Goal: Task Accomplishment & Management: Manage account settings

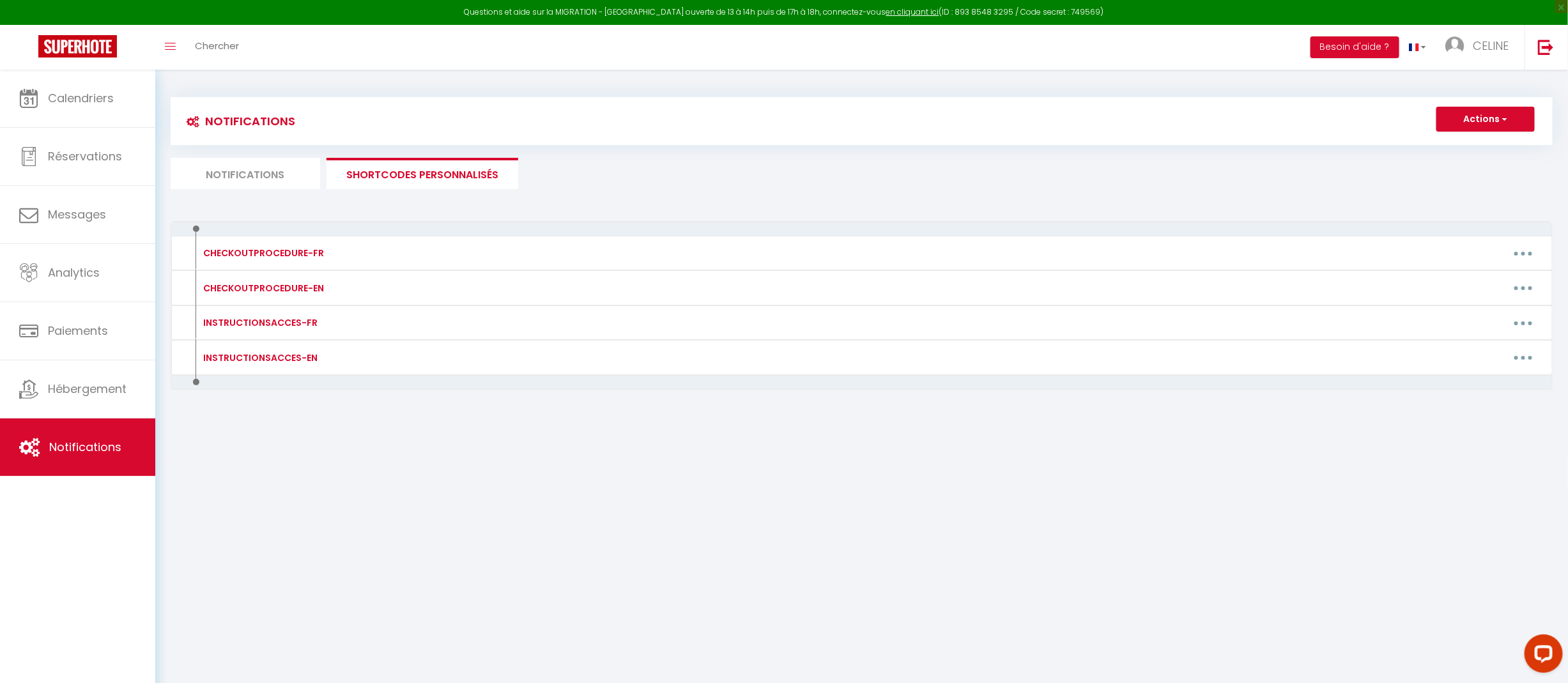
click at [225, 167] on li "Notifications" at bounding box center [245, 174] width 149 height 32
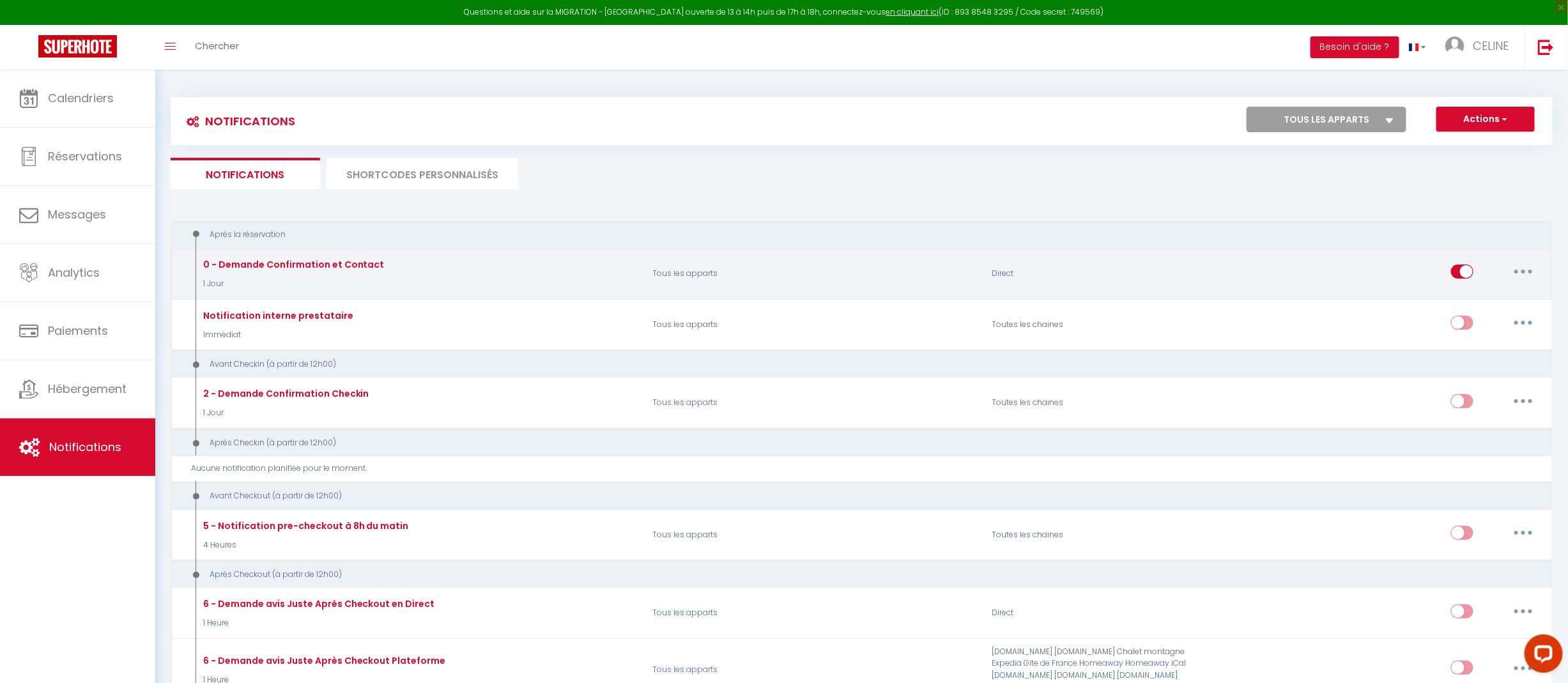
click at [1456, 272] on input "checkbox" at bounding box center [1462, 274] width 22 height 19
checkbox input "false"
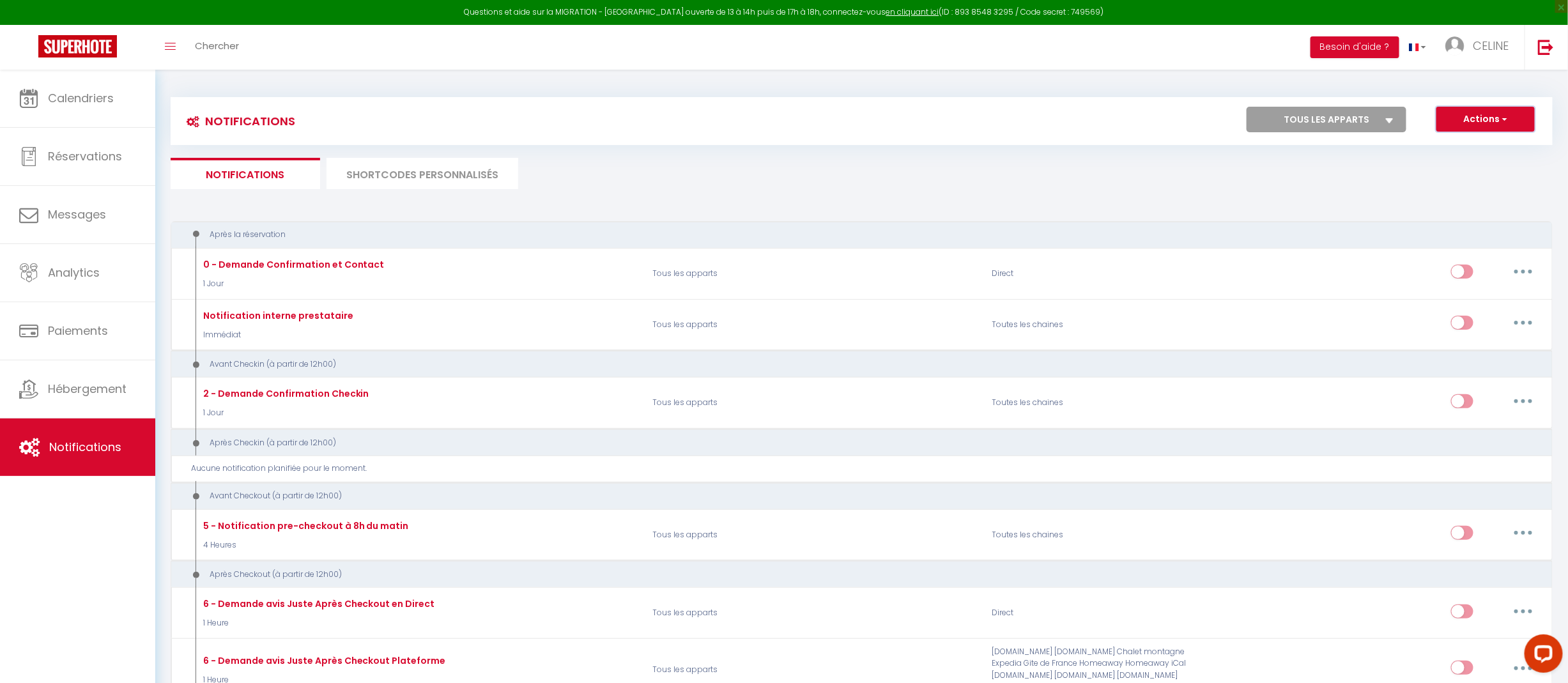
click at [1501, 118] on span "button" at bounding box center [1503, 119] width 8 height 13
click at [1303, 182] on ul "Notifications SHORTCODES PERSONNALISÉS" at bounding box center [861, 174] width 1382 height 32
click at [1508, 120] on button "Actions" at bounding box center [1485, 119] width 98 height 25
click at [67, 144] on link "Réservations" at bounding box center [77, 156] width 156 height 57
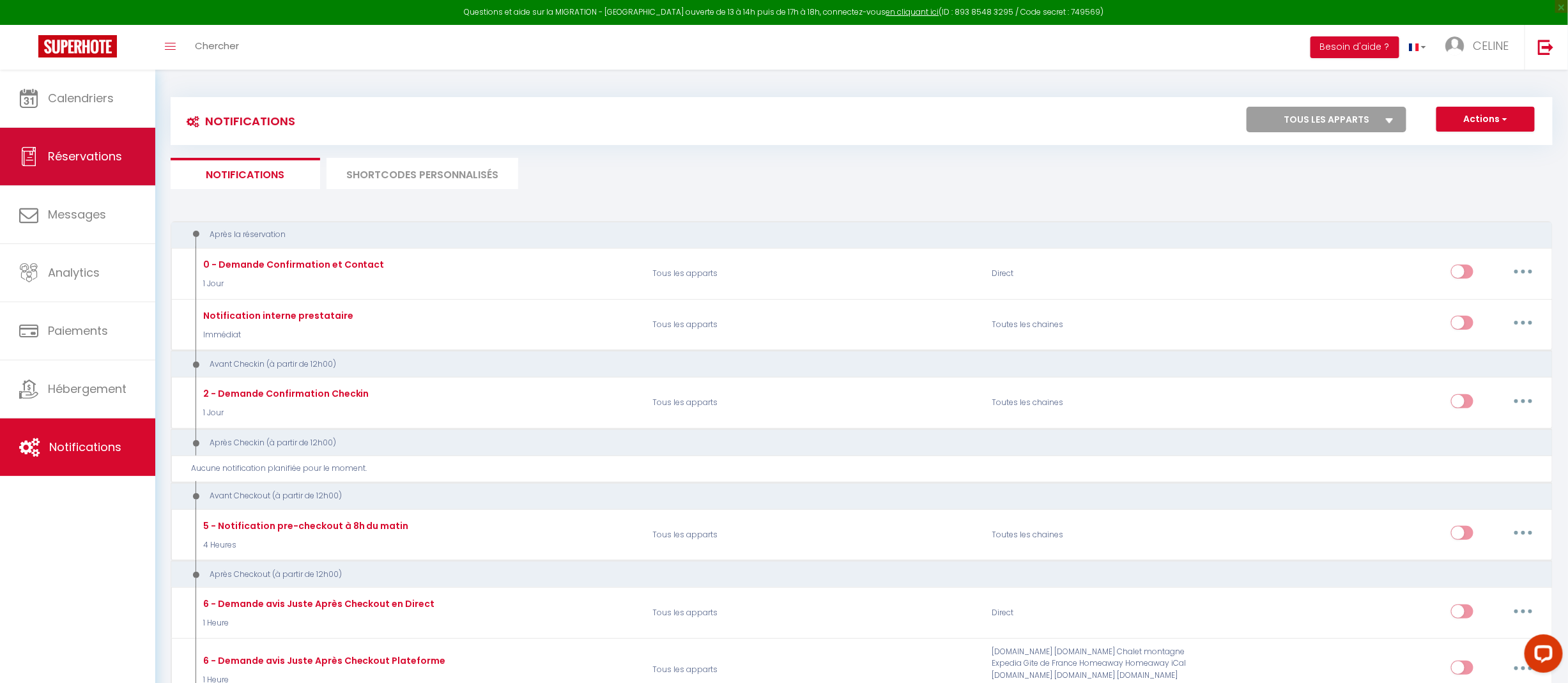
select select "not_cancelled"
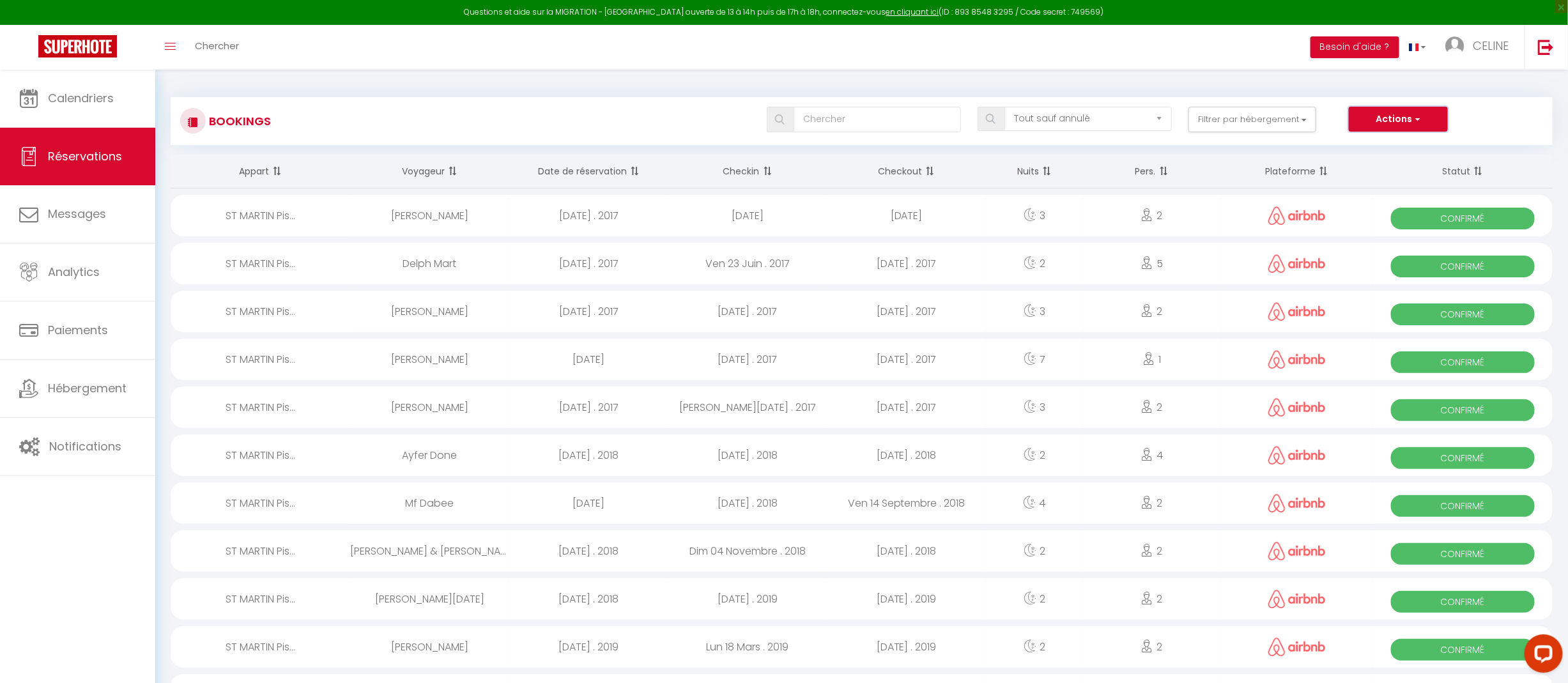
click at [1412, 124] on button "Actions" at bounding box center [1397, 119] width 98 height 25
click at [1368, 181] on link "Importer les réservations" at bounding box center [1379, 180] width 137 height 17
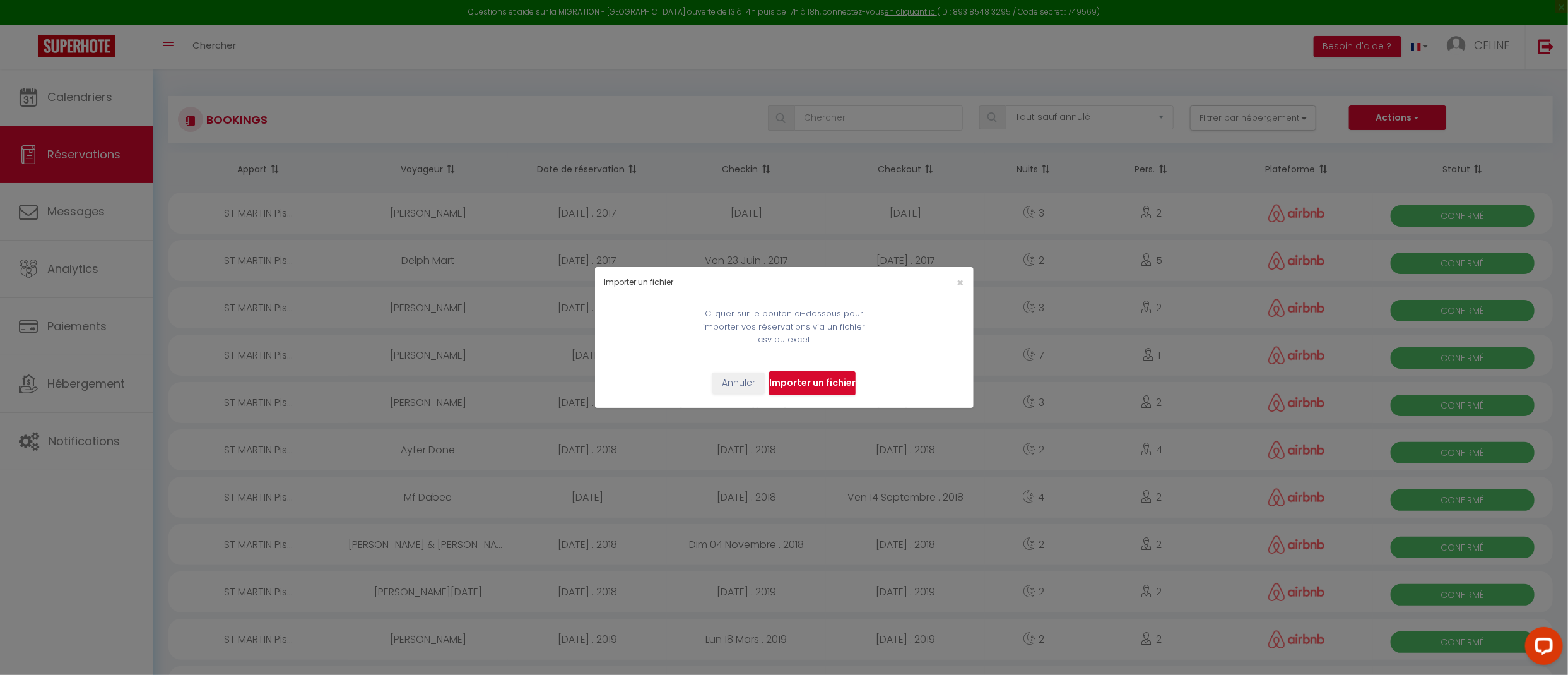
click at [817, 387] on input "file" at bounding box center [813, 383] width 87 height 24
click at [742, 382] on button "Annuler" at bounding box center [739, 383] width 52 height 22
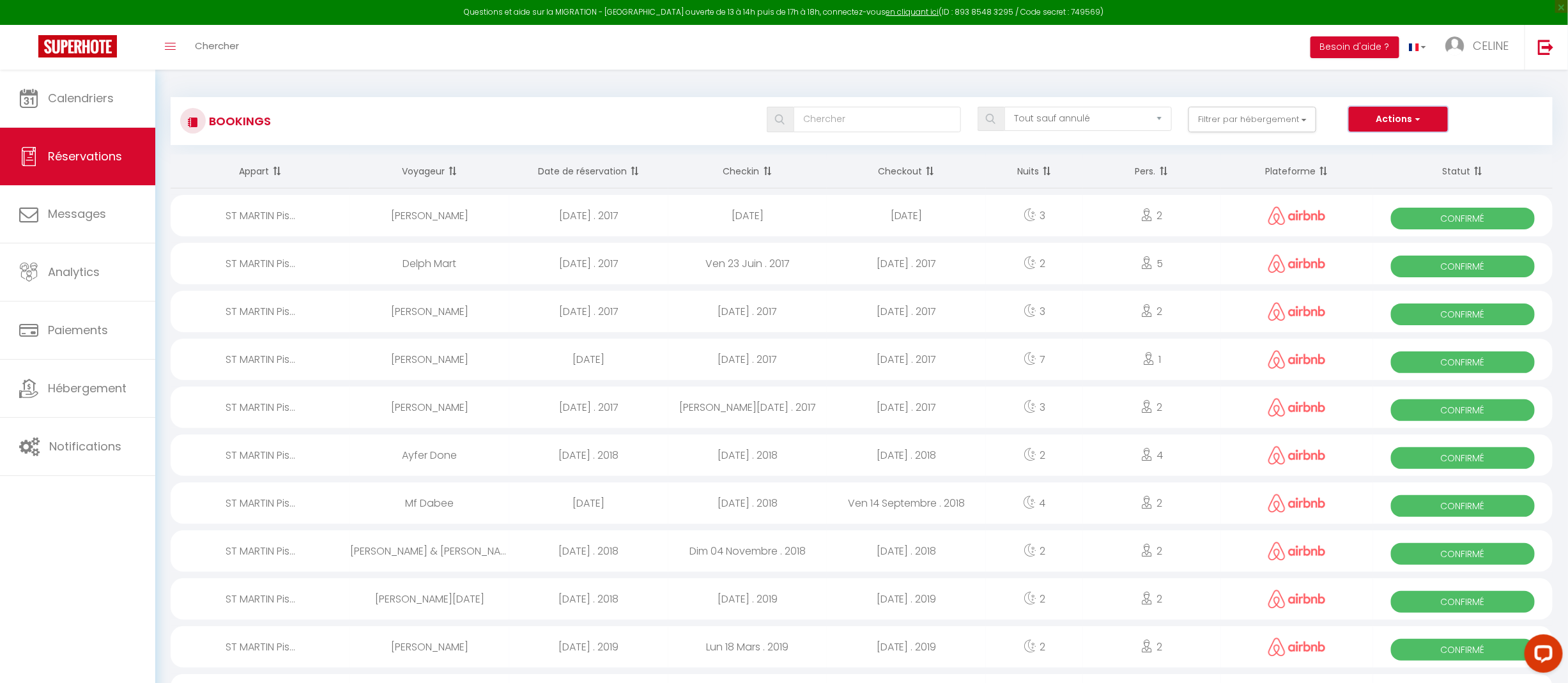
click at [1409, 120] on button "Actions" at bounding box center [1397, 119] width 98 height 25
click at [1370, 163] on link "Exporter les réservations" at bounding box center [1379, 163] width 137 height 17
type input "[EMAIL_ADDRESS][DOMAIN_NAME]"
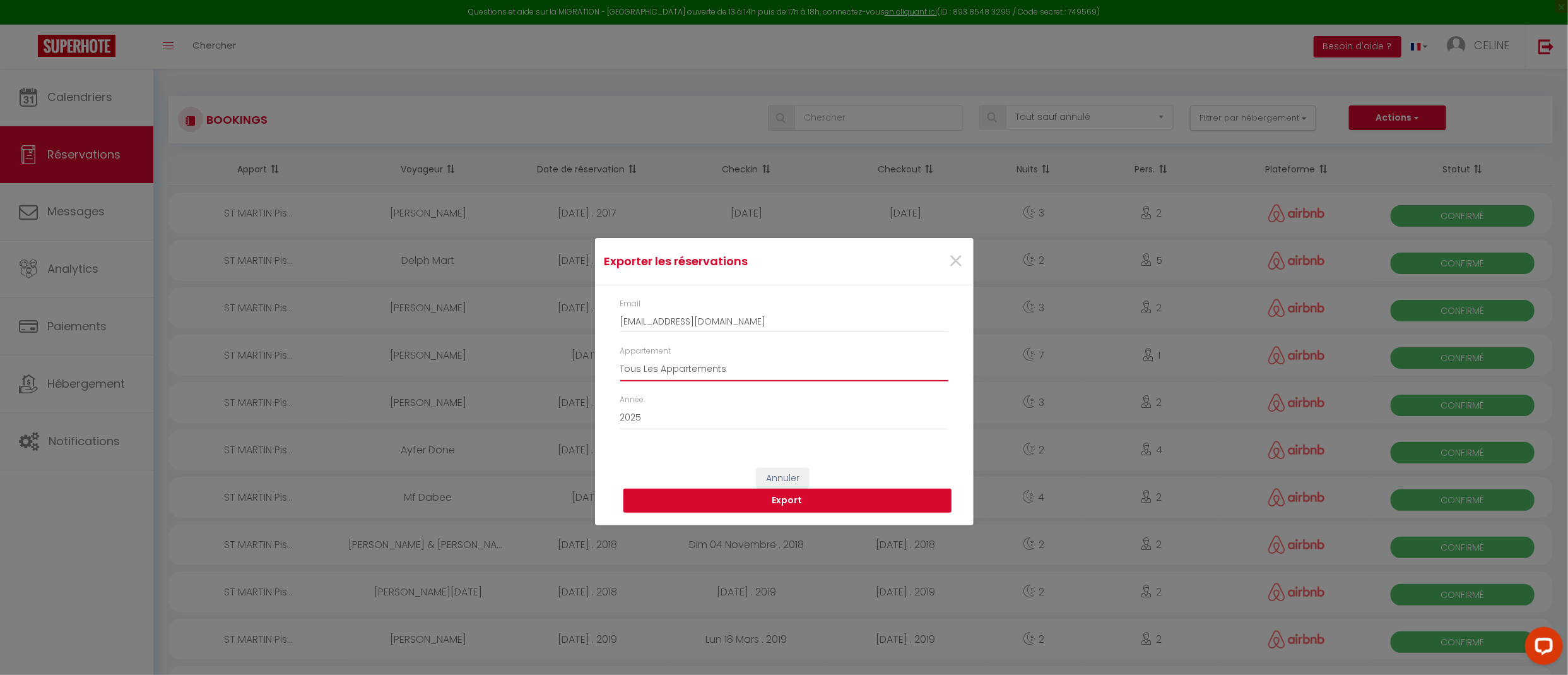
click at [731, 374] on select "Tous Les Appartements A l'oree du bois · Piscine intérieure privée QUIEVRECOURT…" at bounding box center [784, 369] width 328 height 24
select select "73361"
click at [620, 357] on select "Tous Les Appartements A l'oree du bois · Piscine intérieure privée QUIEVRECOURT…" at bounding box center [784, 369] width 328 height 24
click at [717, 504] on button "Export" at bounding box center [787, 501] width 328 height 24
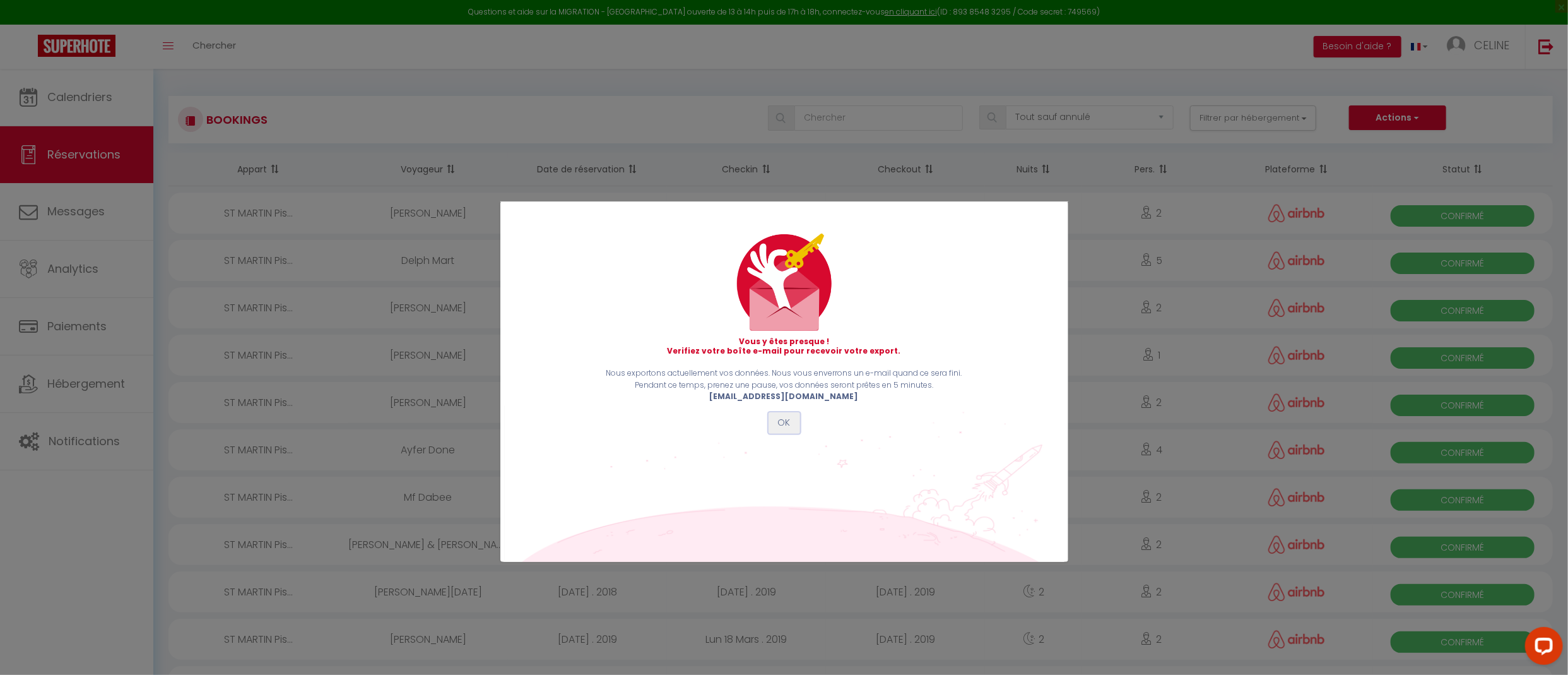
click at [783, 417] on button "OK" at bounding box center [784, 423] width 31 height 22
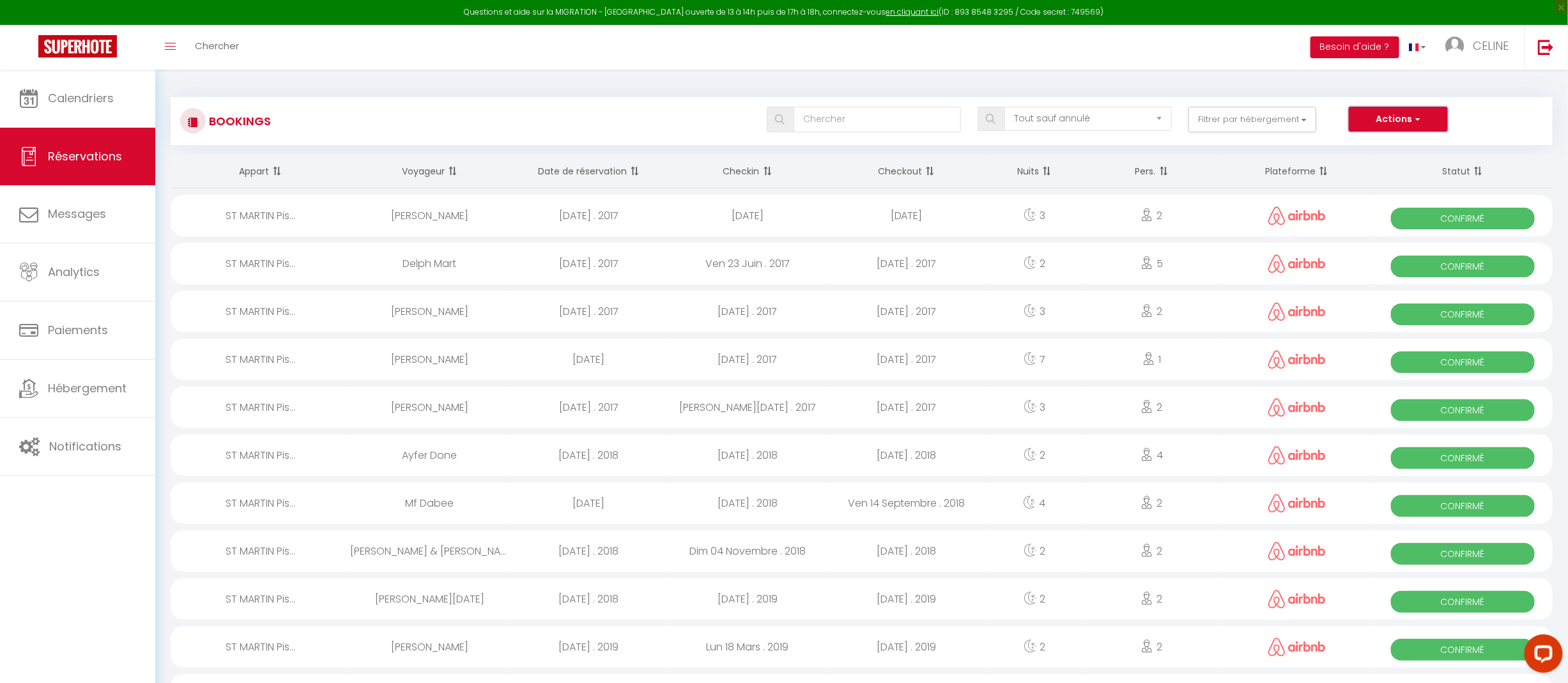
click at [1398, 123] on button "Actions" at bounding box center [1397, 119] width 98 height 25
